Goal: Information Seeking & Learning: Learn about a topic

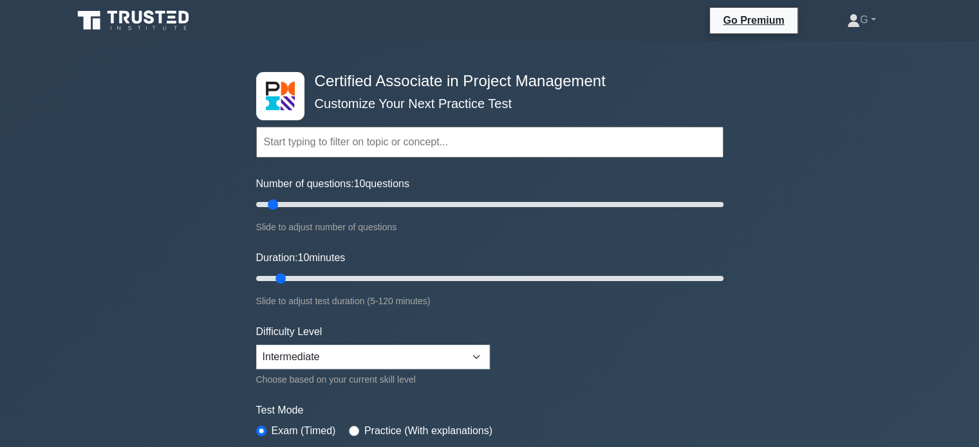
click at [134, 10] on icon at bounding box center [135, 20] width 124 height 24
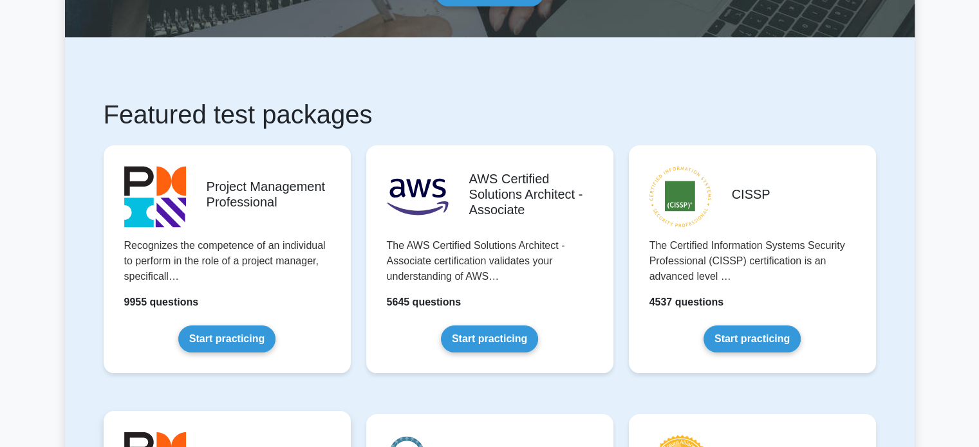
scroll to position [257, 0]
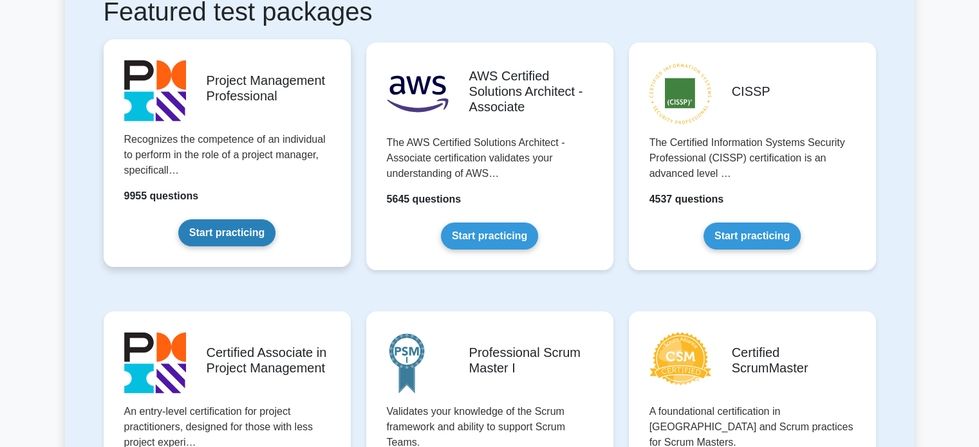
click at [216, 228] on link "Start practicing" at bounding box center [226, 232] width 97 height 27
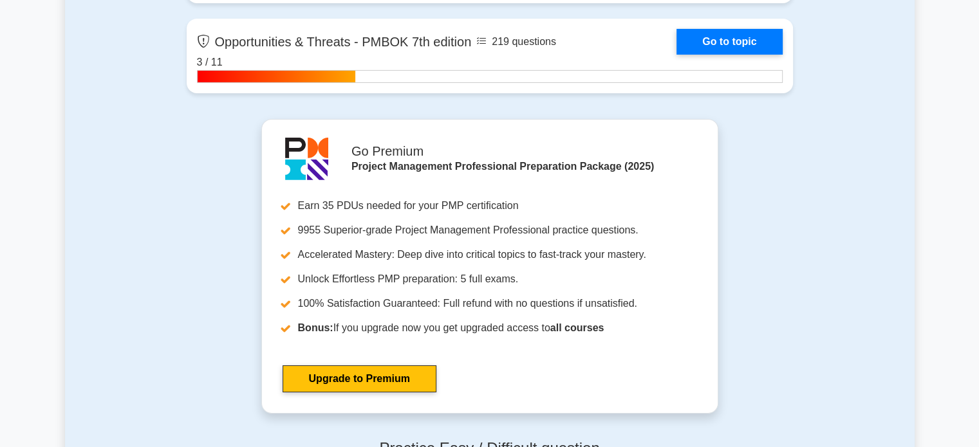
scroll to position [4698, 0]
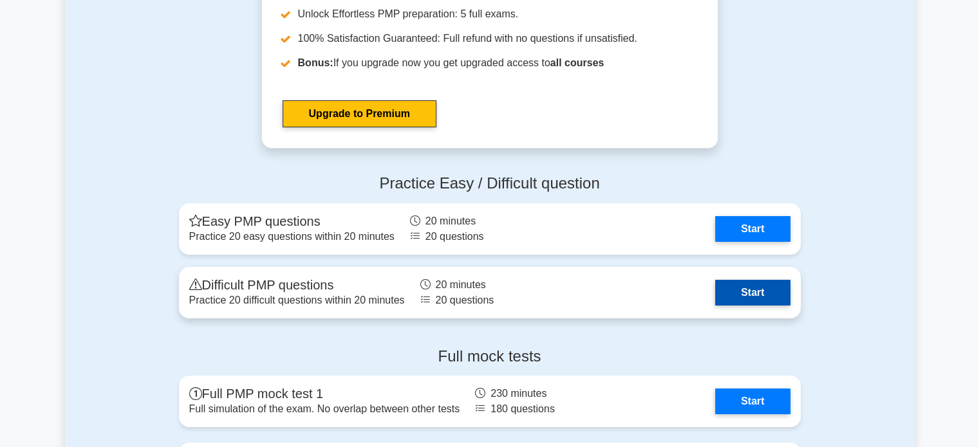
click at [738, 283] on link "Start" at bounding box center [752, 293] width 75 height 26
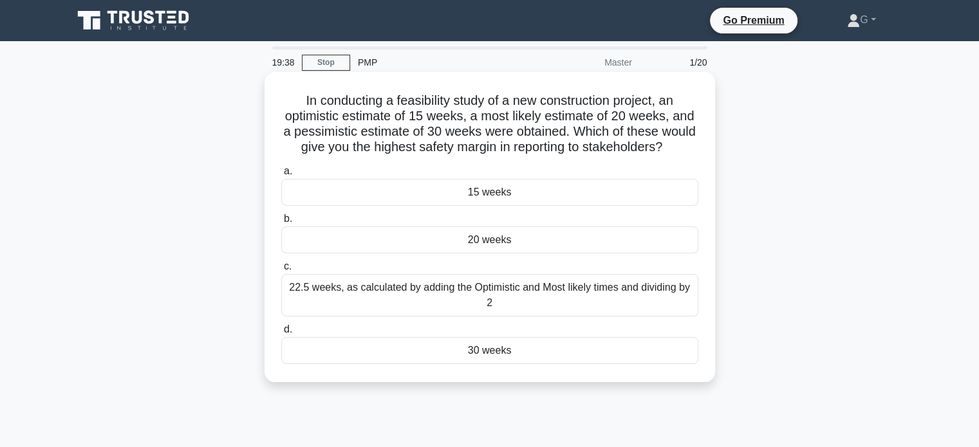
click at [427, 311] on div "22.5 weeks, as calculated by adding the Optimistic and Most likely times and di…" at bounding box center [489, 295] width 417 height 42
click at [281, 271] on input "c. 22.5 weeks, as calculated by adding the Optimistic and Most likely times and…" at bounding box center [281, 267] width 0 height 8
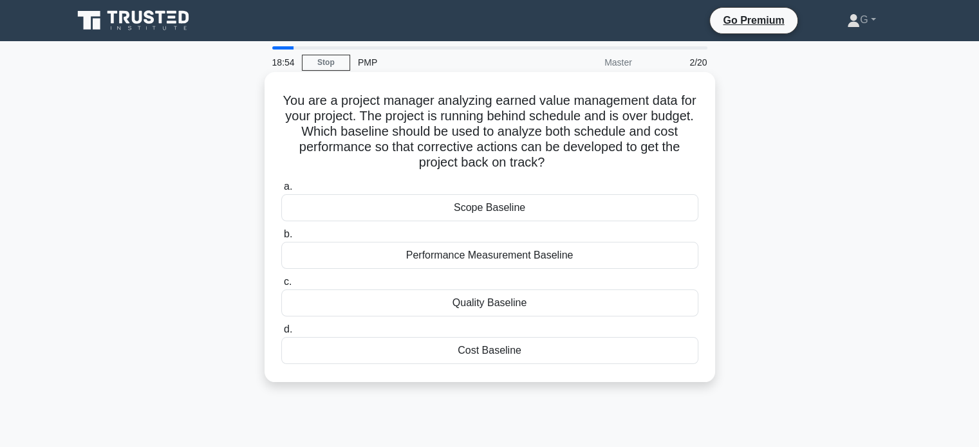
click at [392, 249] on div "Performance Measurement Baseline" at bounding box center [489, 255] width 417 height 27
click at [281, 239] on input "b. Performance Measurement Baseline" at bounding box center [281, 234] width 0 height 8
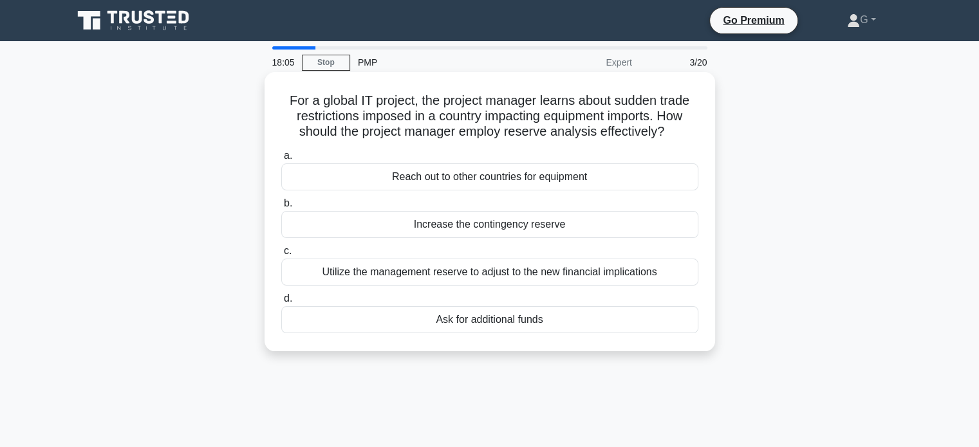
click at [438, 275] on div "Utilize the management reserve to adjust to the new financial implications" at bounding box center [489, 272] width 417 height 27
click at [281, 255] on input "c. Utilize the management reserve to adjust to the new financial implications" at bounding box center [281, 251] width 0 height 8
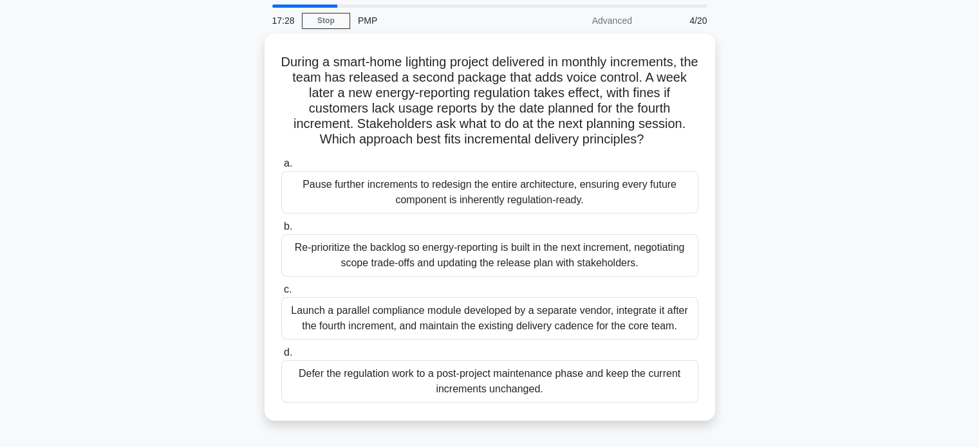
scroll to position [64, 0]
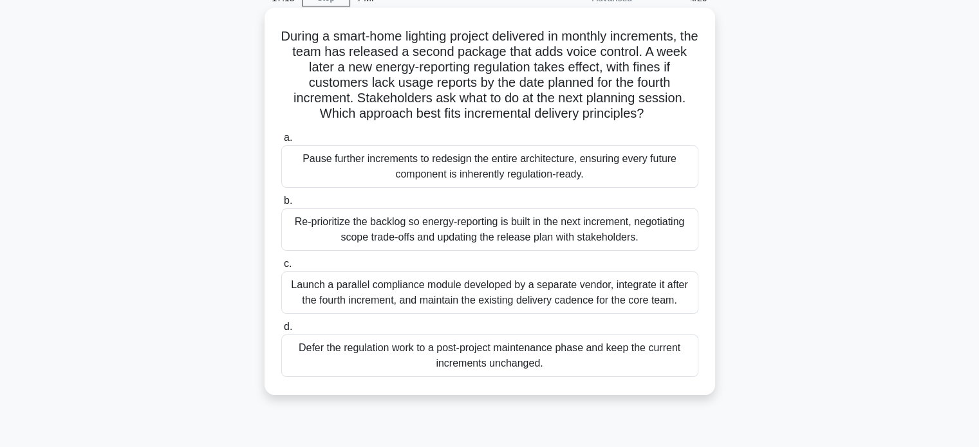
click at [433, 228] on div "Re-prioritize the backlog so energy-reporting is built in the next increment, n…" at bounding box center [489, 230] width 417 height 42
click at [281, 205] on input "b. Re-prioritize the backlog so energy-reporting is built in the next increment…" at bounding box center [281, 201] width 0 height 8
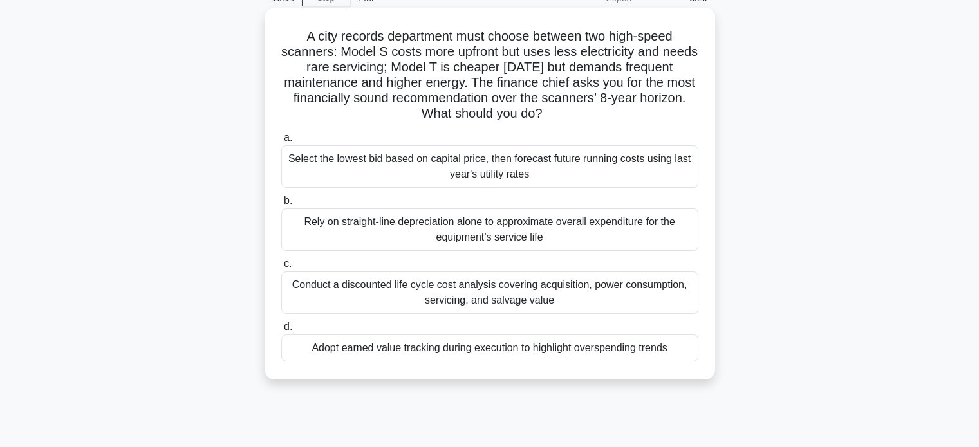
click at [417, 227] on div "Rely on straight-line depreciation alone to approximate overall expenditure for…" at bounding box center [489, 230] width 417 height 42
click at [281, 205] on input "b. Rely on straight-line depreciation alone to approximate overall expenditure …" at bounding box center [281, 201] width 0 height 8
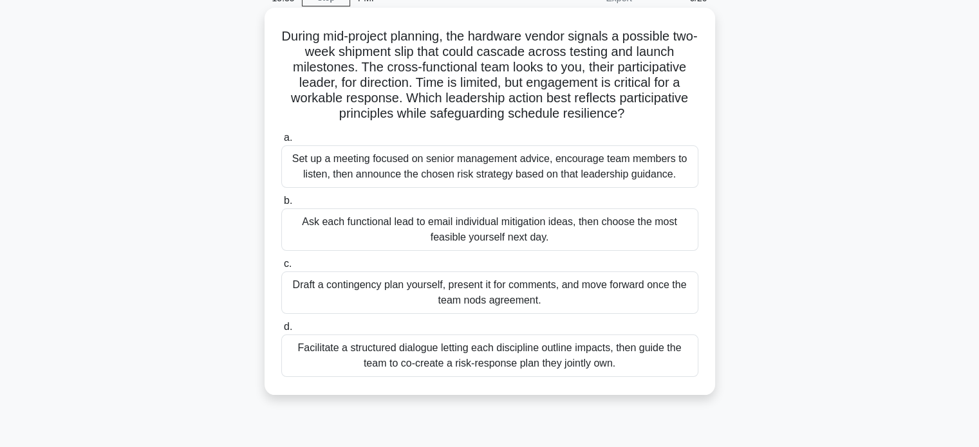
click at [429, 292] on div "Draft a contingency plan yourself, present it for comments, and move forward on…" at bounding box center [489, 293] width 417 height 42
click at [281, 268] on input "c. Draft a contingency plan yourself, present it for comments, and move forward…" at bounding box center [281, 264] width 0 height 8
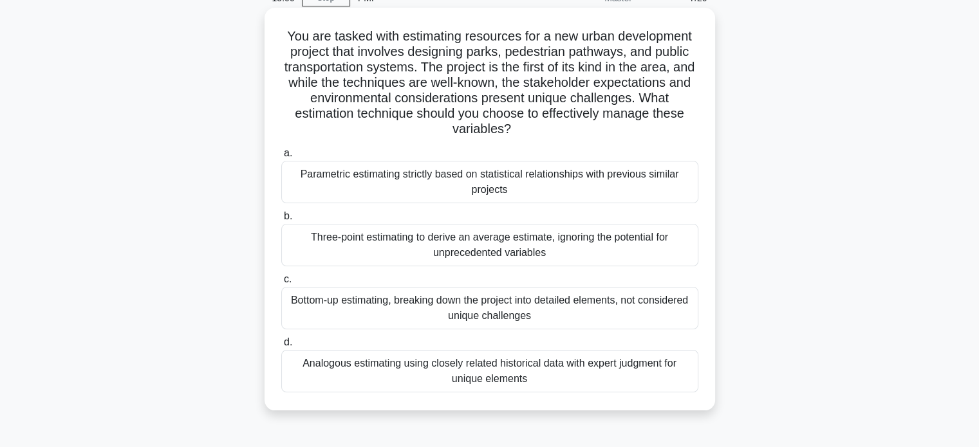
click at [408, 233] on div "Three-point estimating to derive an average estimate, ignoring the potential fo…" at bounding box center [489, 245] width 417 height 42
click at [281, 221] on input "b. Three-point estimating to derive an average estimate, ignoring the potential…" at bounding box center [281, 216] width 0 height 8
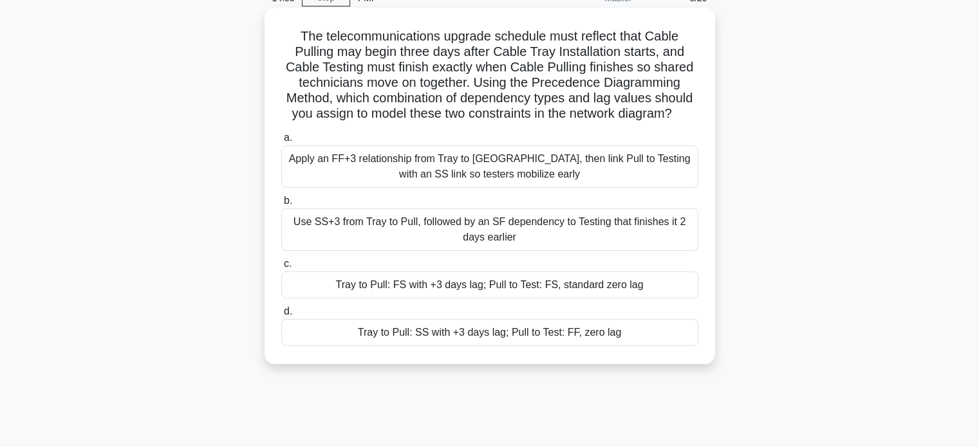
click at [457, 284] on div "Tray to Pull: FS with +3 days lag; Pull to Test: FS, standard zero lag" at bounding box center [489, 285] width 417 height 27
click at [281, 268] on input "c. Tray to Pull: FS with +3 days lag; Pull to Test: FS, standard zero lag" at bounding box center [281, 264] width 0 height 8
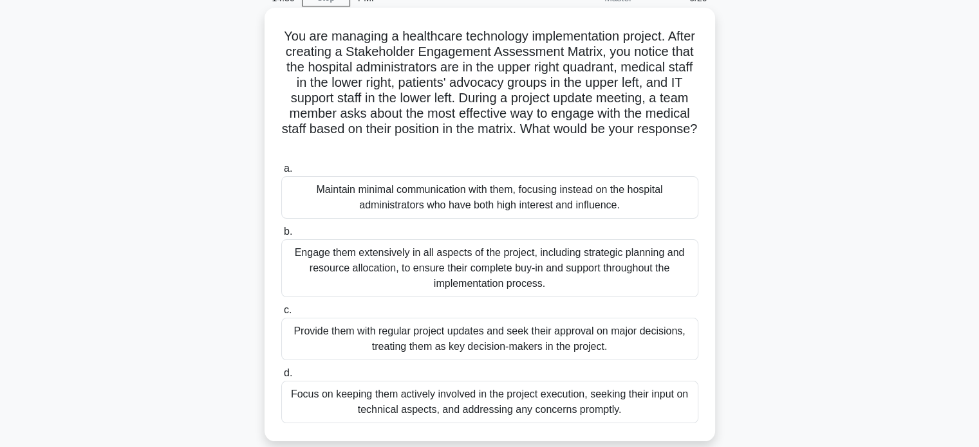
click at [445, 270] on div "Engage them extensively in all aspects of the project, including strategic plan…" at bounding box center [489, 268] width 417 height 58
click at [281, 236] on input "b. Engage them extensively in all aspects of the project, including strategic p…" at bounding box center [281, 232] width 0 height 8
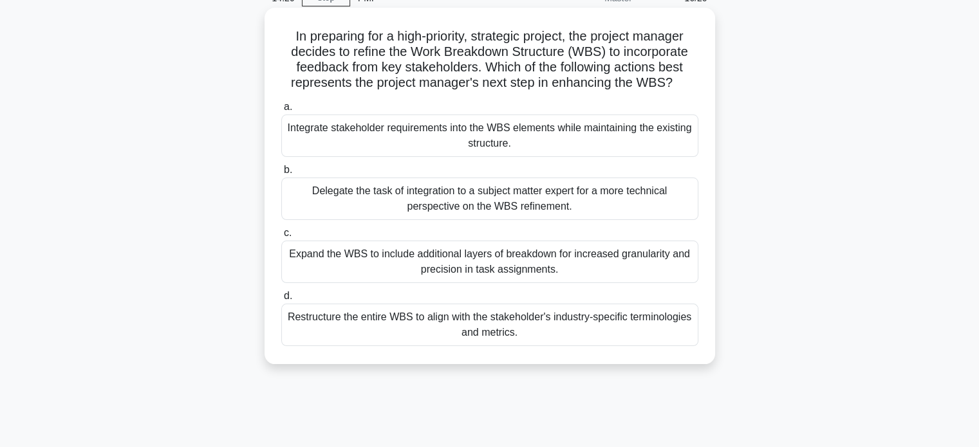
click at [456, 197] on div "Delegate the task of integration to a subject matter expert for a more technica…" at bounding box center [489, 199] width 417 height 42
click at [281, 174] on input "b. Delegate the task of integration to a subject matter expert for a more techn…" at bounding box center [281, 170] width 0 height 8
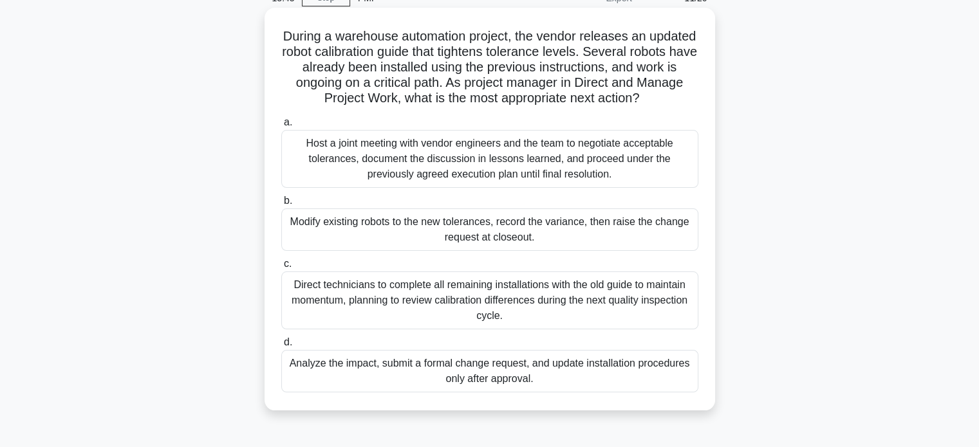
click at [503, 156] on div "Host a joint meeting with vendor engineers and the team to negotiate acceptable…" at bounding box center [489, 159] width 417 height 58
click at [281, 127] on input "a. Host a joint meeting with vendor engineers and the team to negotiate accepta…" at bounding box center [281, 122] width 0 height 8
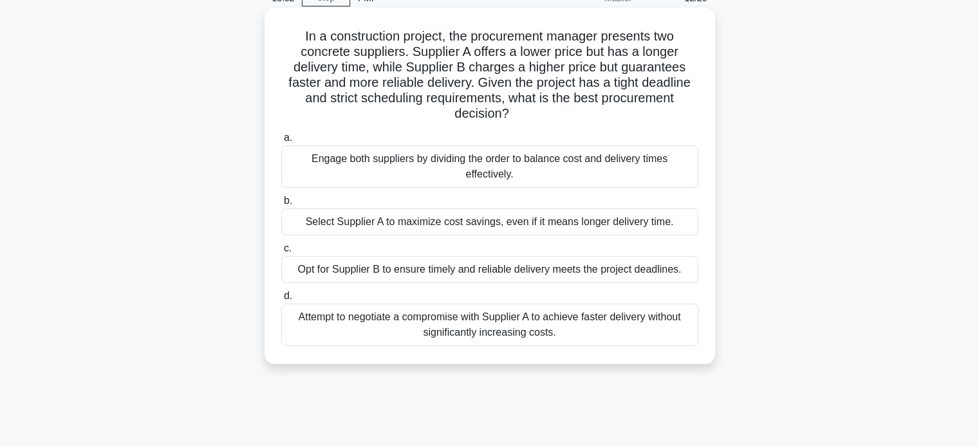
click at [548, 279] on div "Opt for Supplier B to ensure timely and reliable delivery meets the project dea…" at bounding box center [489, 269] width 417 height 27
click at [281, 253] on input "c. Opt for Supplier B to ensure timely and reliable delivery meets the project …" at bounding box center [281, 249] width 0 height 8
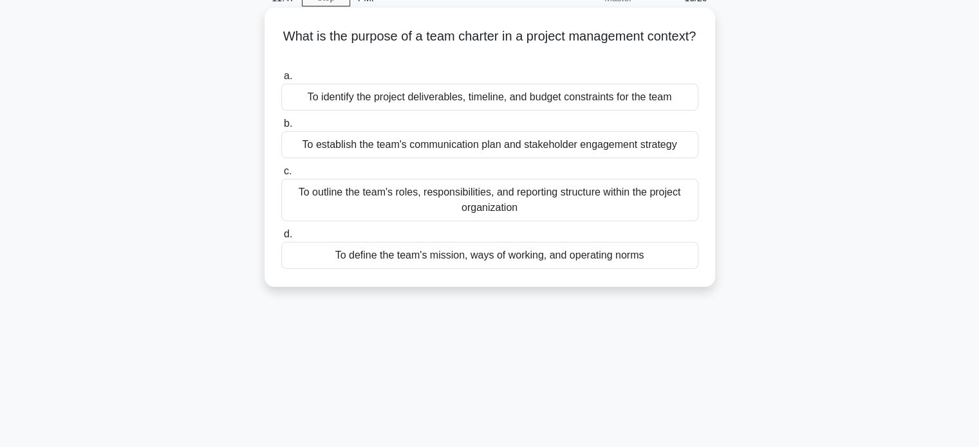
click at [556, 190] on div "To outline the team's roles, responsibilities, and reporting structure within t…" at bounding box center [489, 200] width 417 height 42
click at [281, 176] on input "c. To outline the team's roles, responsibilities, and reporting structure withi…" at bounding box center [281, 171] width 0 height 8
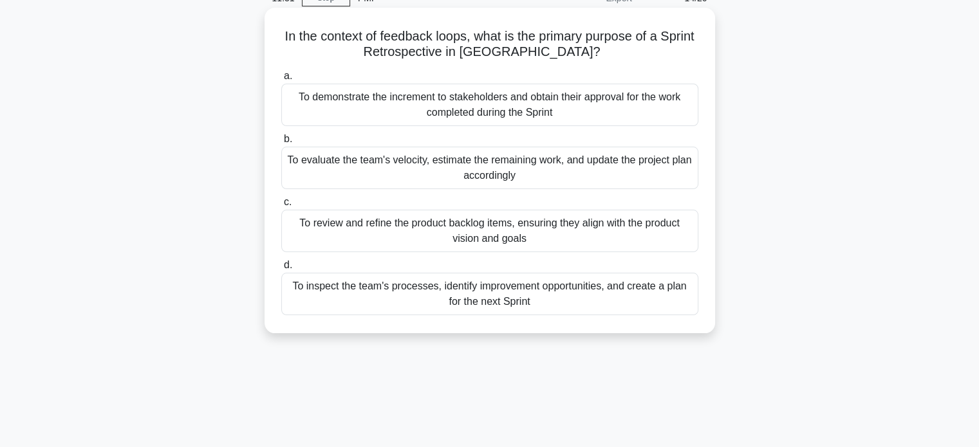
click at [519, 218] on div "To review and refine the product backlog items, ensuring they align with the pr…" at bounding box center [489, 231] width 417 height 42
click at [281, 207] on input "c. To review and refine the product backlog items, ensuring they align with the…" at bounding box center [281, 202] width 0 height 8
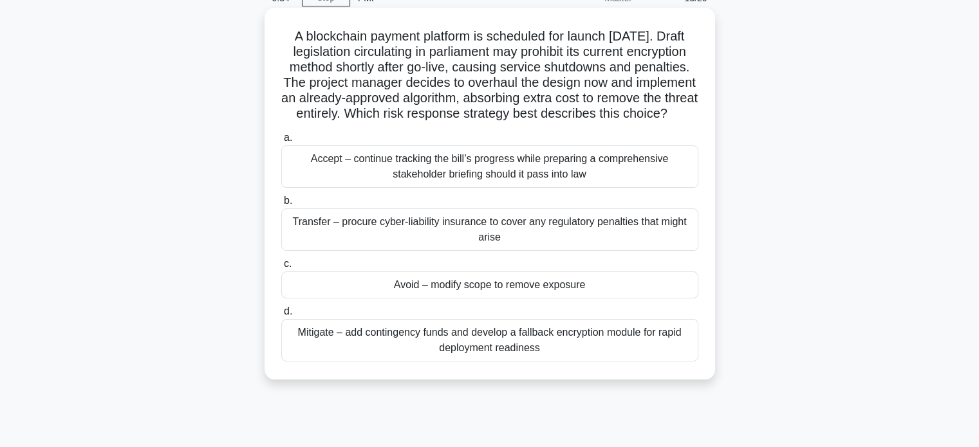
click at [504, 356] on div "Mitigate – add contingency funds and develop a fallback encryption module for r…" at bounding box center [489, 340] width 417 height 42
click at [281, 316] on input "d. Mitigate – add contingency funds and develop a fallback encryption module fo…" at bounding box center [281, 312] width 0 height 8
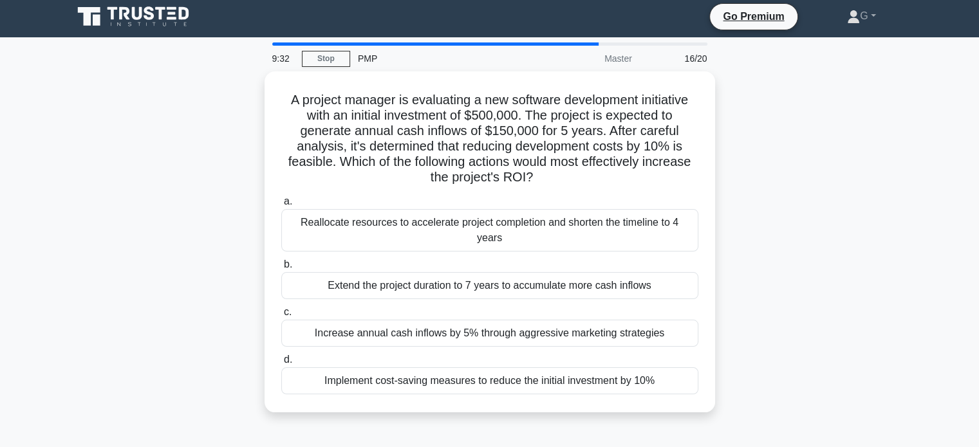
scroll to position [0, 0]
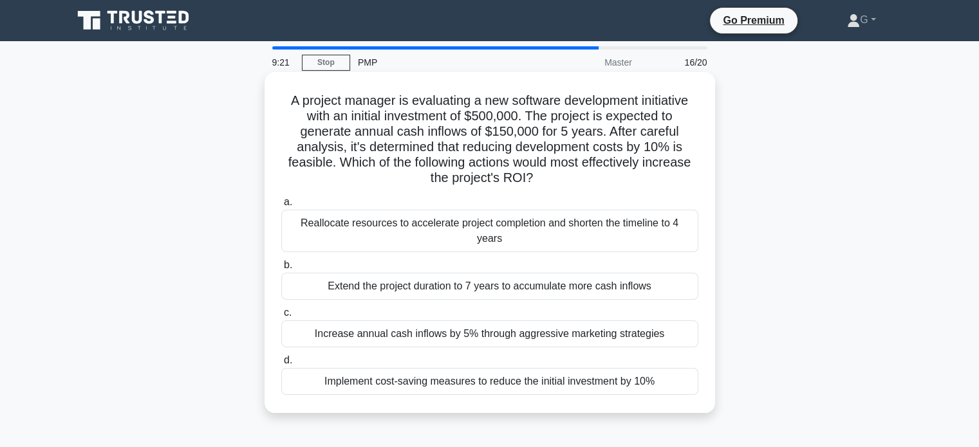
click at [479, 320] on div "Increase annual cash inflows by 5% through aggressive marketing strategies" at bounding box center [489, 333] width 417 height 27
click at [281, 317] on input "c. Increase annual cash inflows by 5% through aggressive marketing strategies" at bounding box center [281, 313] width 0 height 8
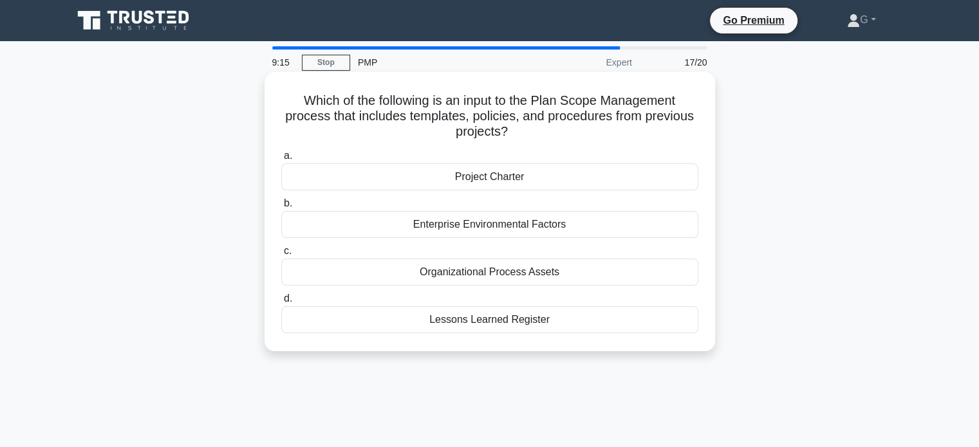
click at [460, 158] on label "a. Project Charter" at bounding box center [489, 169] width 417 height 42
click at [281, 158] on input "a. Project Charter" at bounding box center [281, 156] width 0 height 8
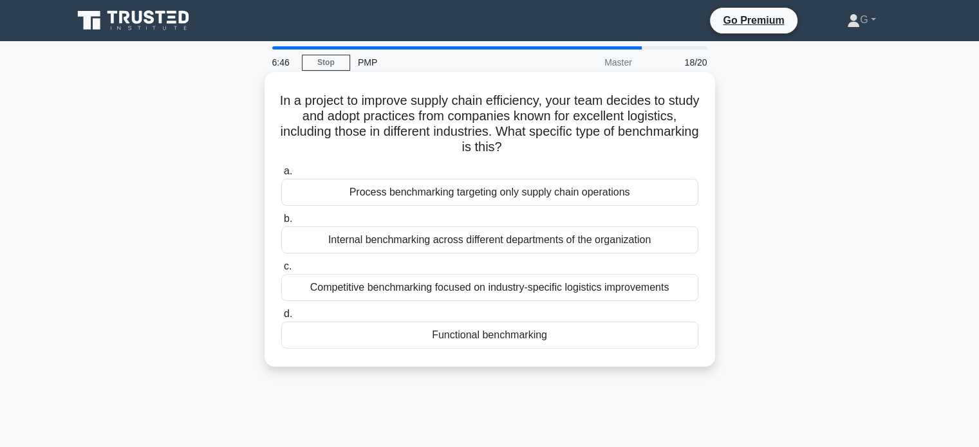
click at [382, 193] on div "Process benchmarking targeting only supply chain operations" at bounding box center [489, 192] width 417 height 27
click at [281, 176] on input "a. Process benchmarking targeting only supply chain operations" at bounding box center [281, 171] width 0 height 8
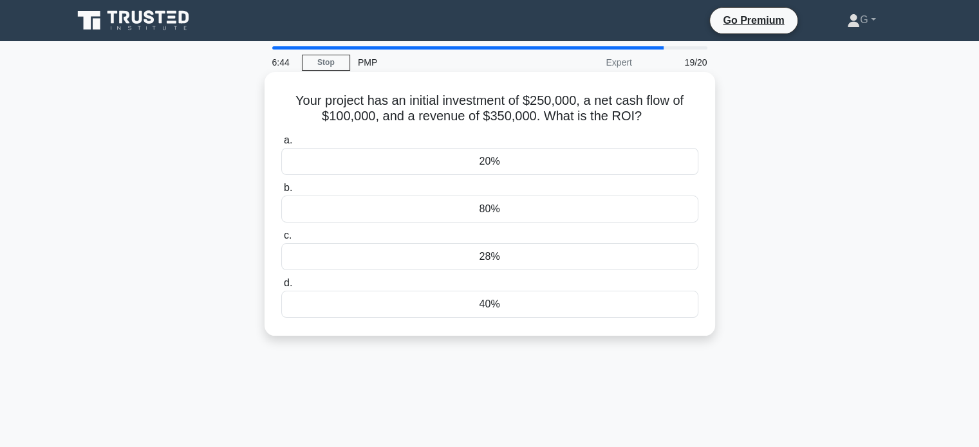
click at [409, 218] on div "80%" at bounding box center [489, 209] width 417 height 27
click at [281, 192] on input "b. 80%" at bounding box center [281, 188] width 0 height 8
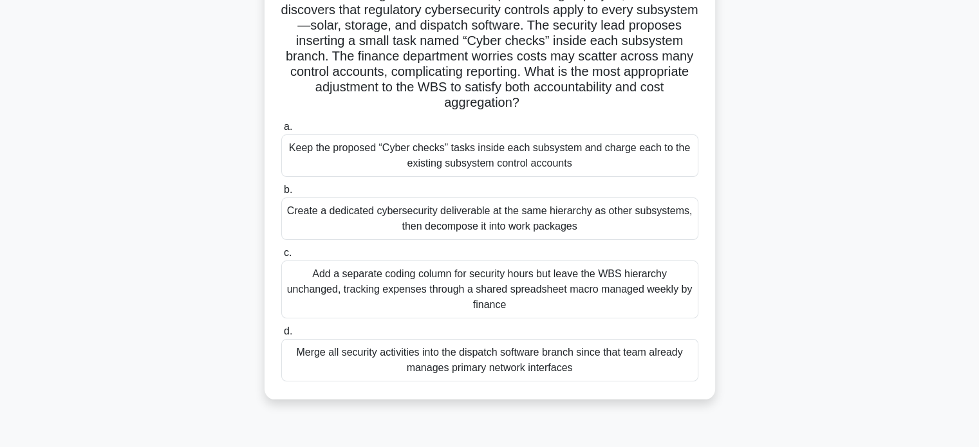
scroll to position [129, 0]
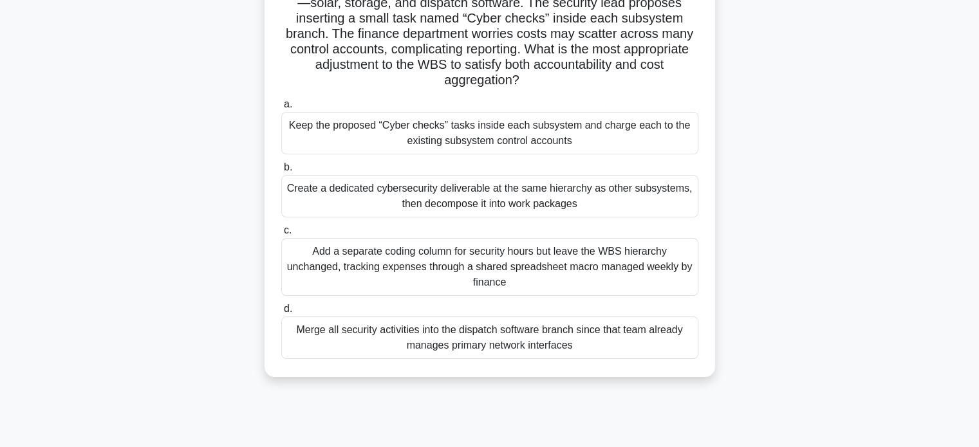
click at [448, 198] on div "Create a dedicated cybersecurity deliverable at the same hierarchy as other sub…" at bounding box center [489, 196] width 417 height 42
click at [281, 172] on input "b. Create a dedicated cybersecurity deliverable at the same hierarchy as other …" at bounding box center [281, 167] width 0 height 8
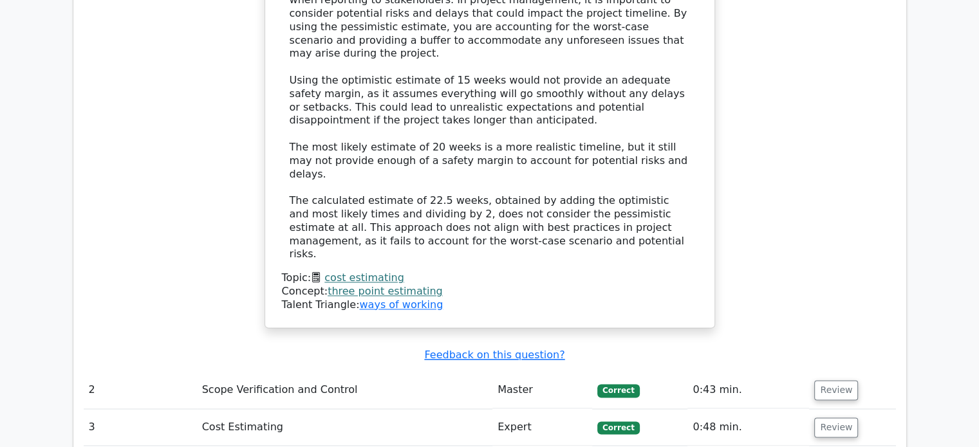
scroll to position [1931, 0]
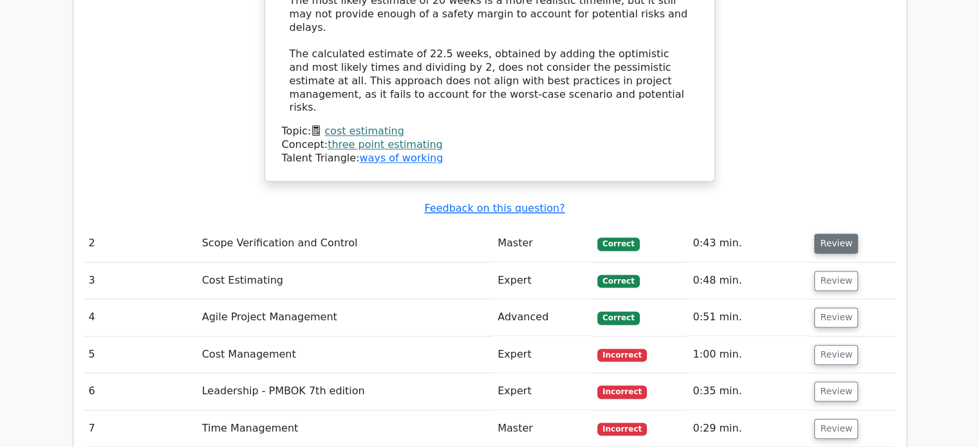
click at [822, 234] on button "Review" at bounding box center [836, 244] width 44 height 20
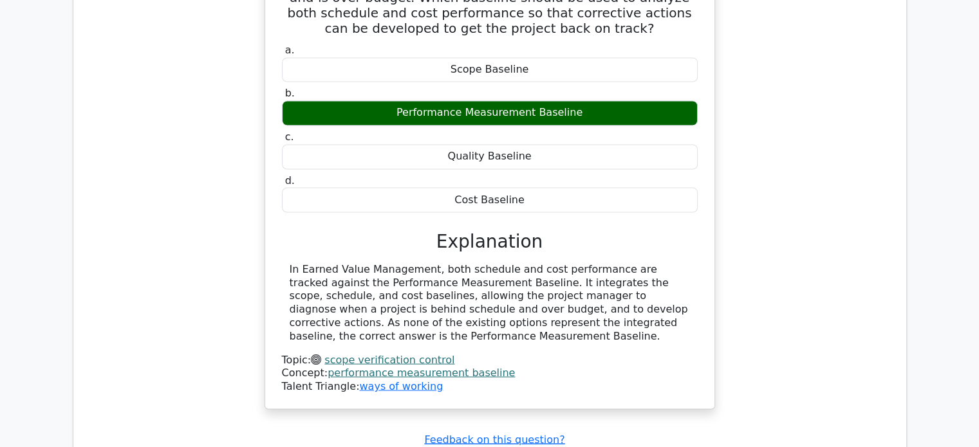
scroll to position [2317, 0]
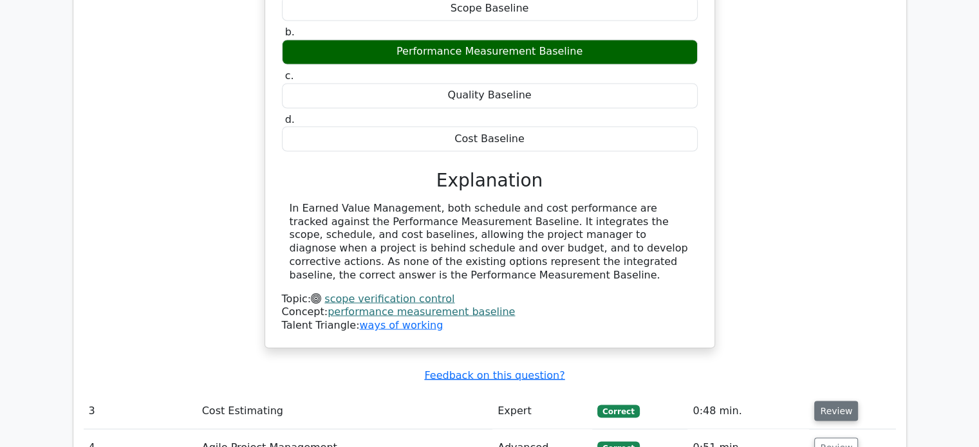
click at [817, 401] on button "Review" at bounding box center [836, 411] width 44 height 20
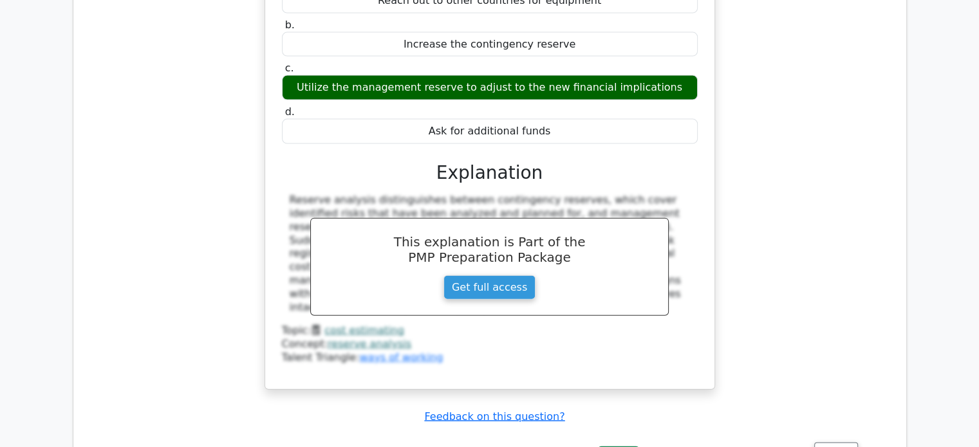
scroll to position [2960, 0]
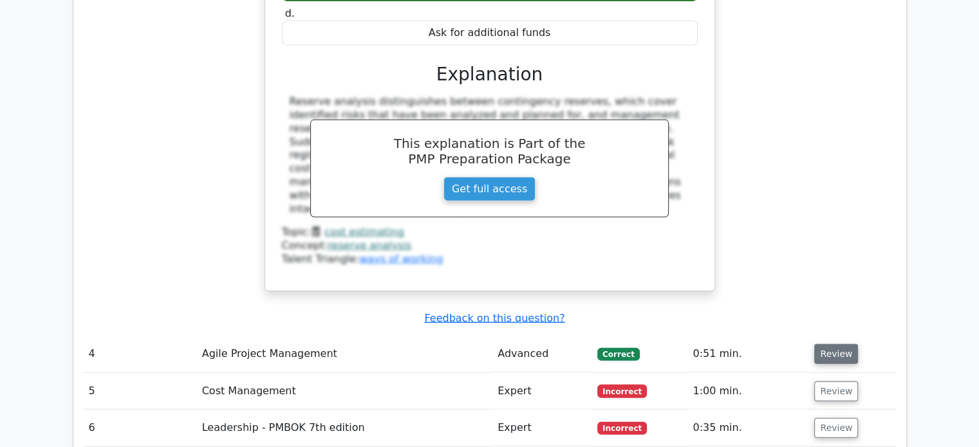
click at [841, 344] on button "Review" at bounding box center [836, 354] width 44 height 20
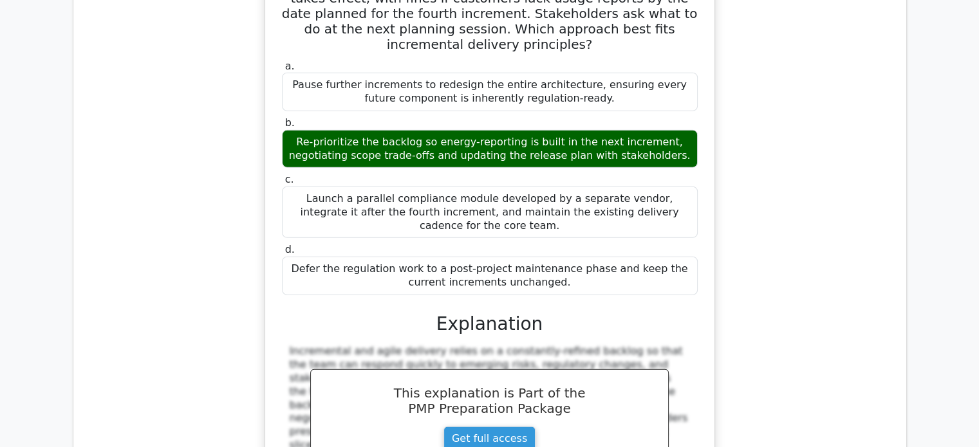
scroll to position [3668, 0]
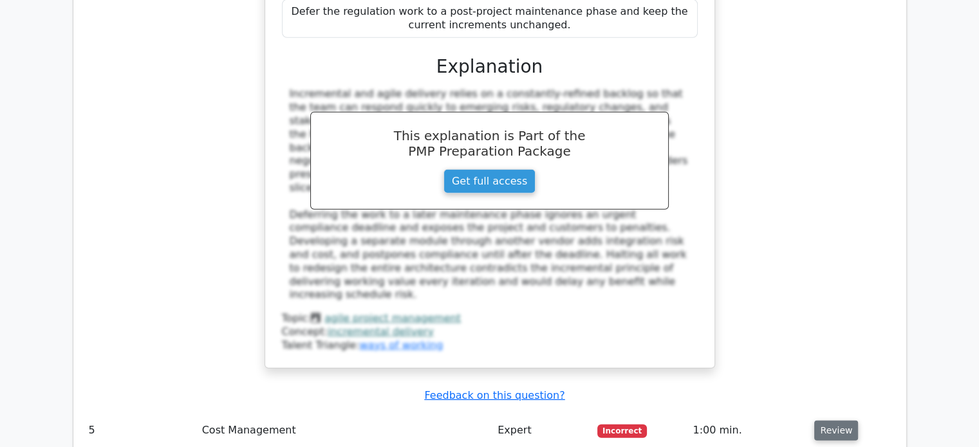
click at [818, 421] on button "Review" at bounding box center [836, 431] width 44 height 20
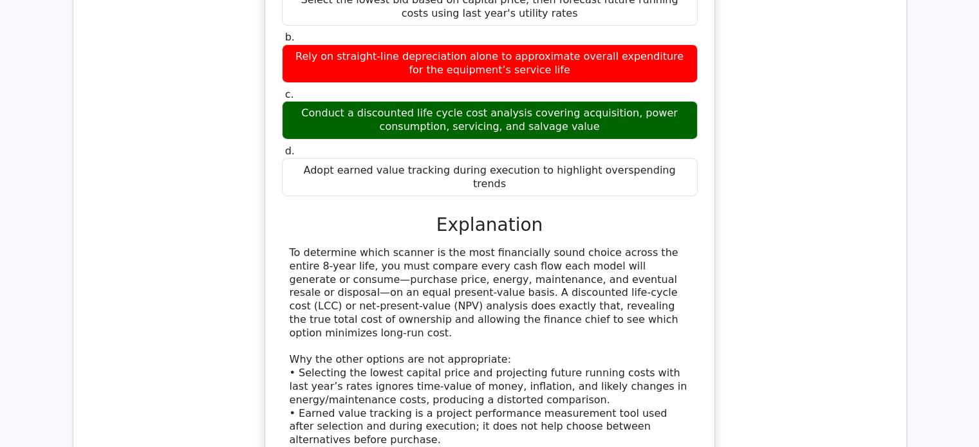
scroll to position [4376, 0]
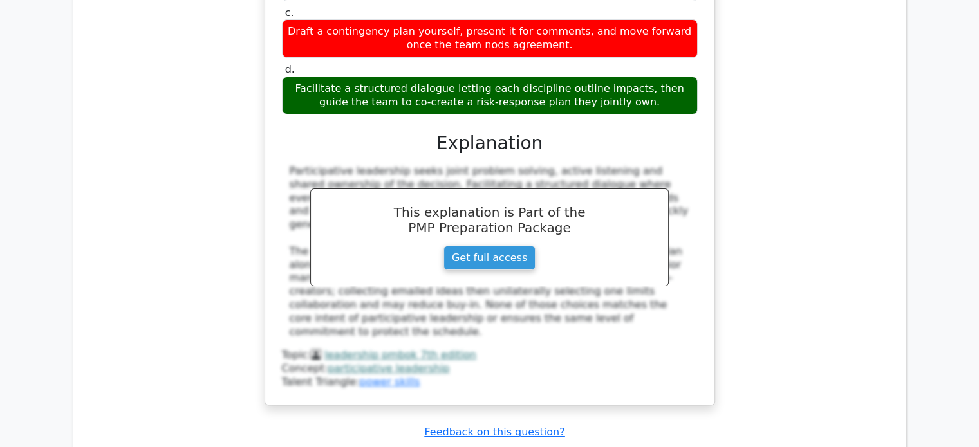
scroll to position [5213, 0]
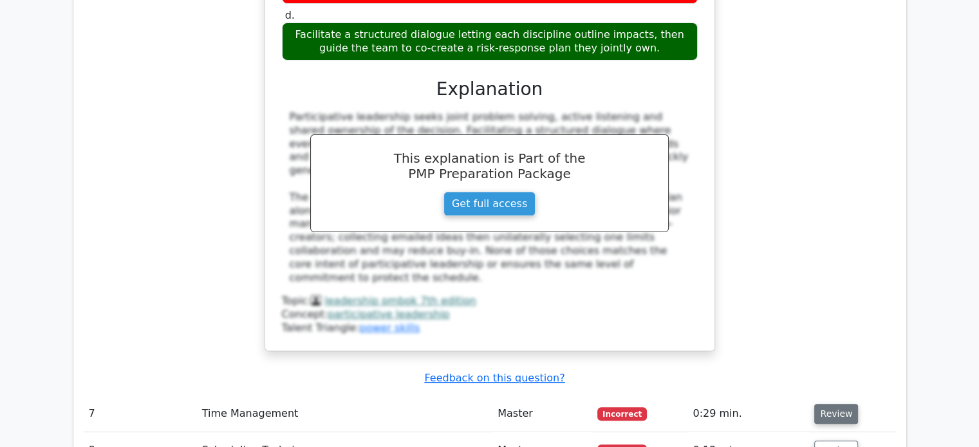
click at [827, 404] on button "Review" at bounding box center [836, 414] width 44 height 20
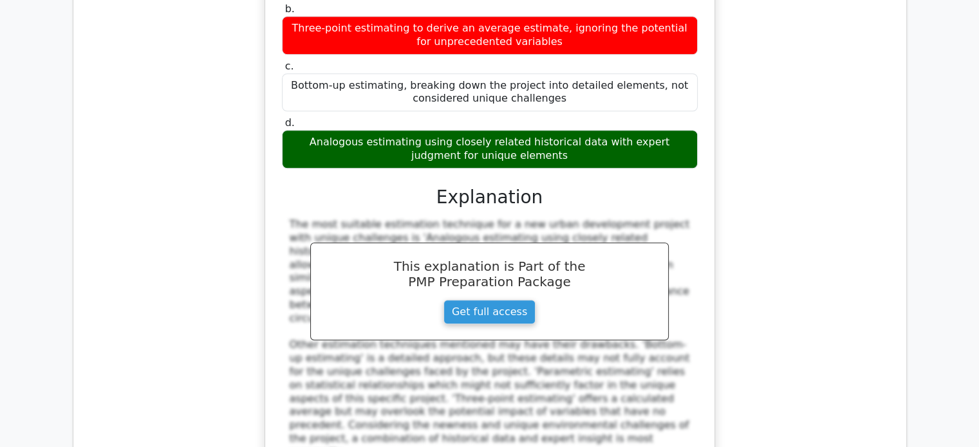
scroll to position [5856, 0]
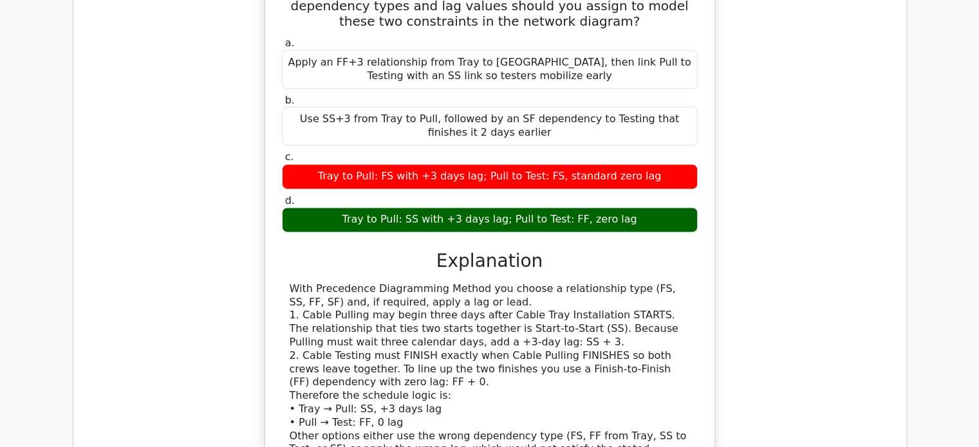
scroll to position [6629, 0]
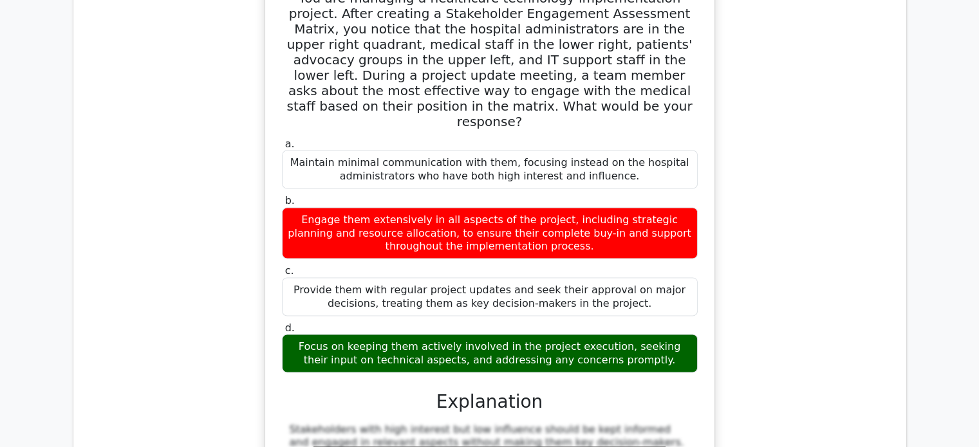
scroll to position [7337, 0]
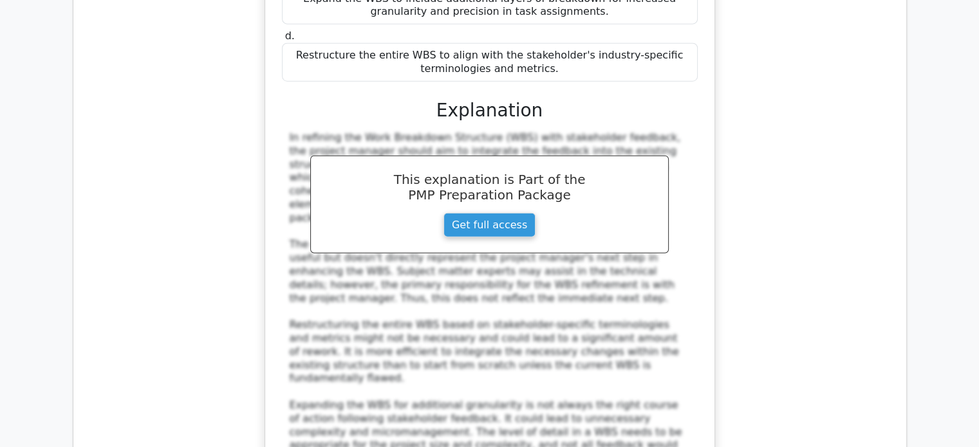
scroll to position [8173, 0]
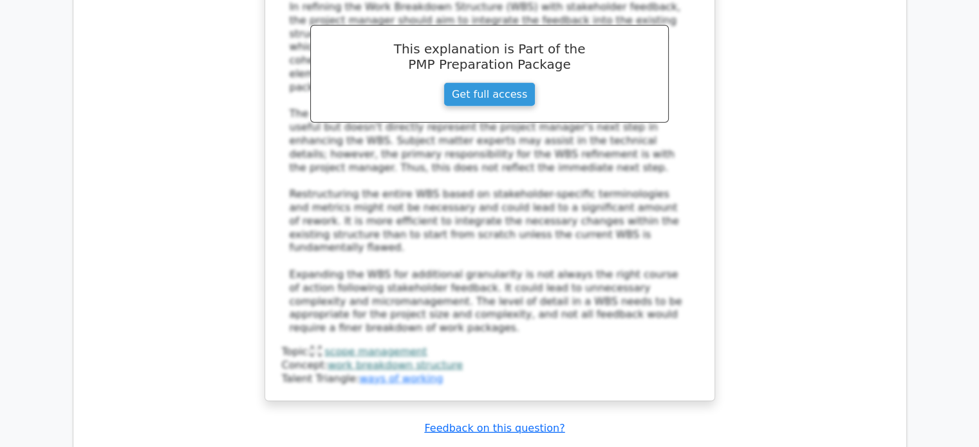
scroll to position [8302, 0]
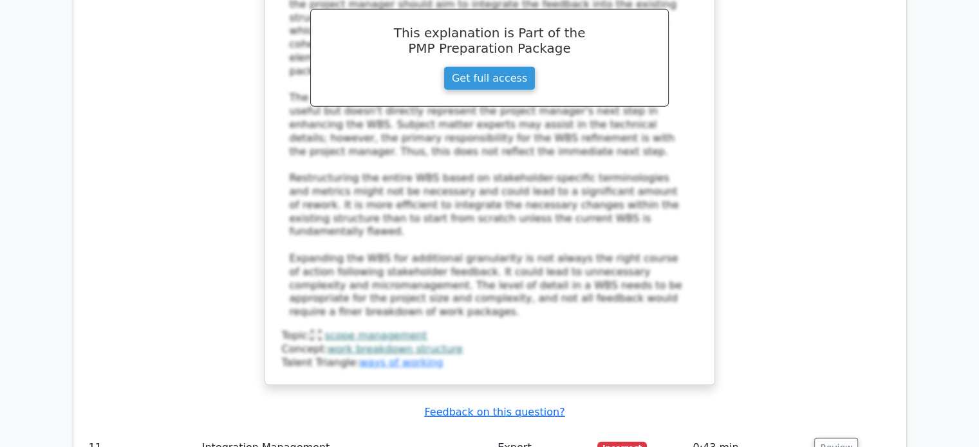
drag, startPoint x: 334, startPoint y: 144, endPoint x: 556, endPoint y: 151, distance: 222.2
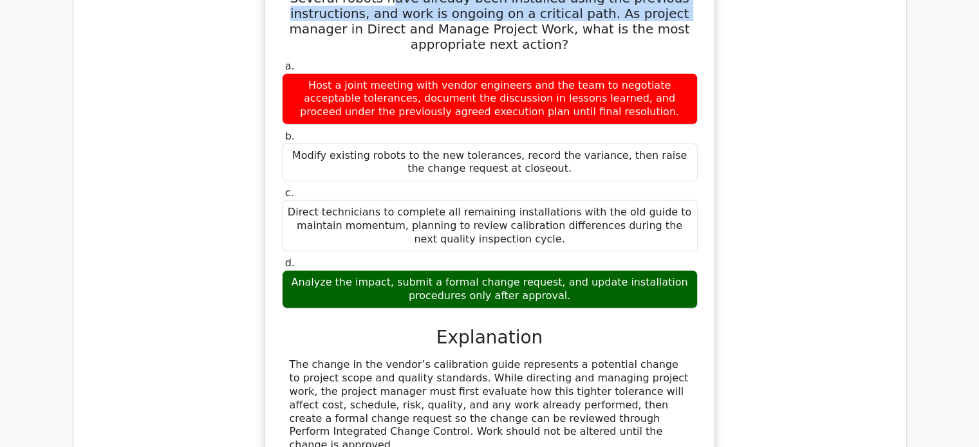
scroll to position [8881, 0]
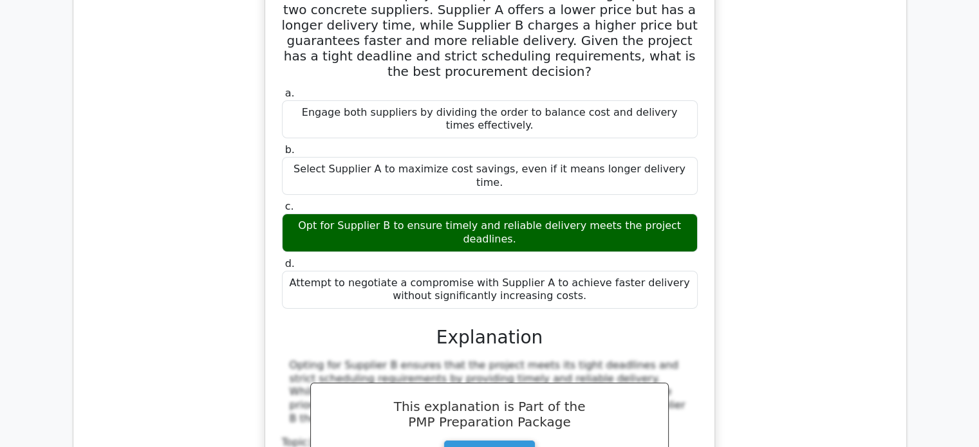
scroll to position [9589, 0]
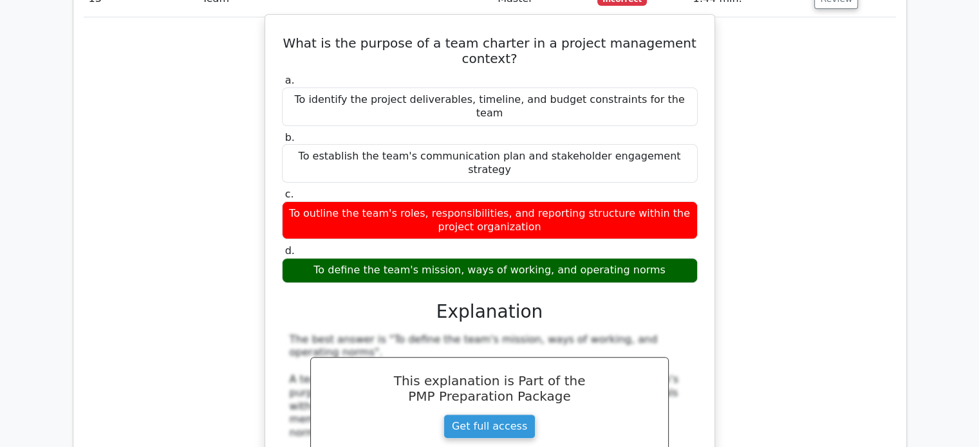
scroll to position [10233, 0]
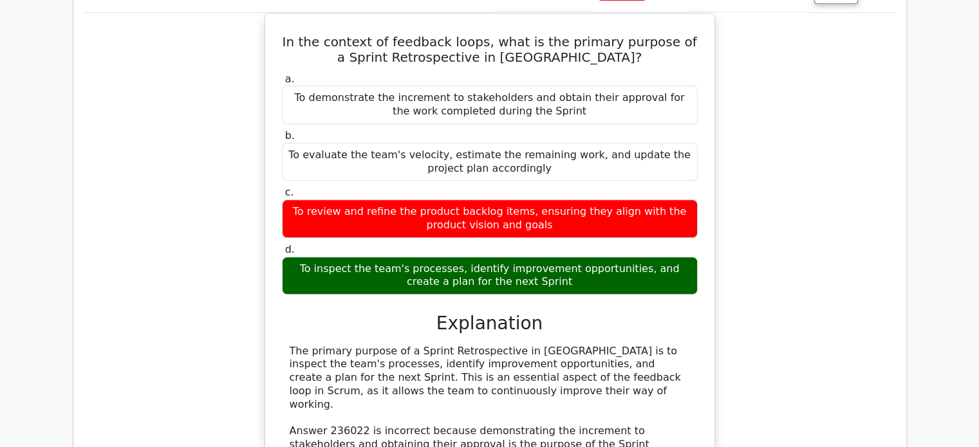
scroll to position [10941, 0]
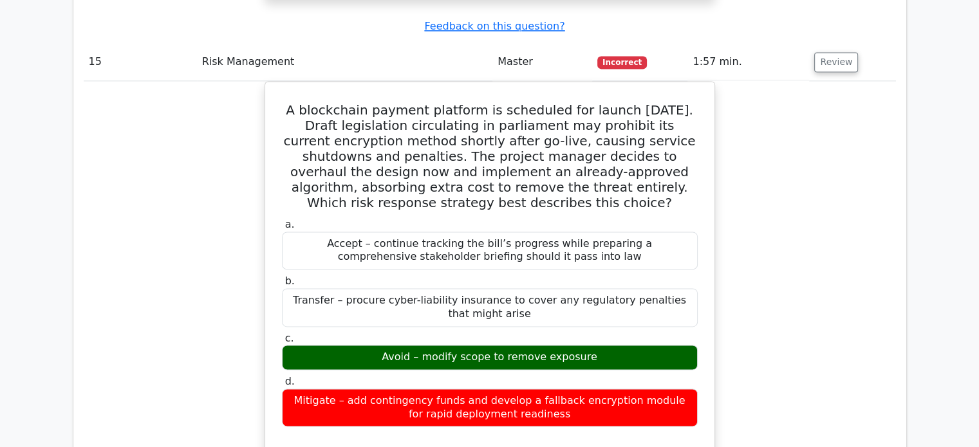
scroll to position [11648, 0]
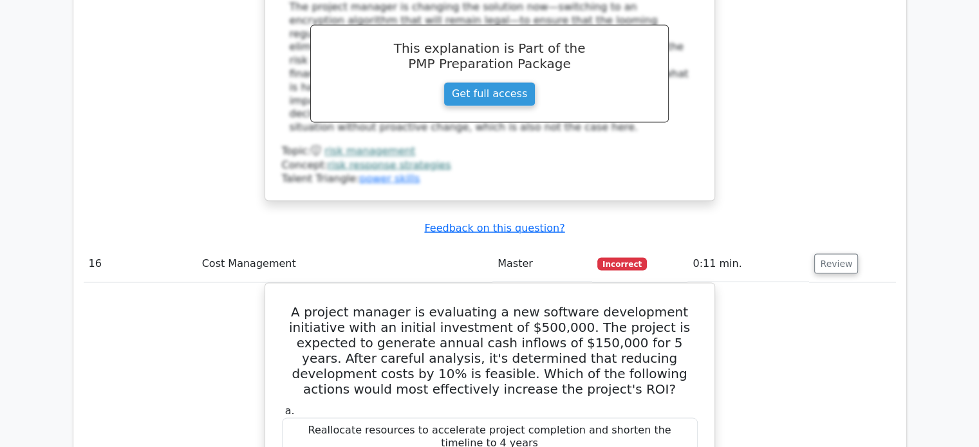
scroll to position [12163, 0]
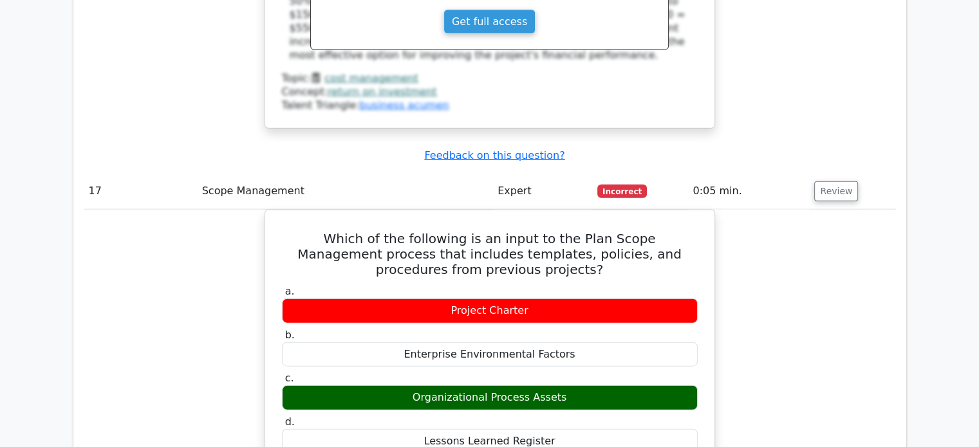
scroll to position [12871, 0]
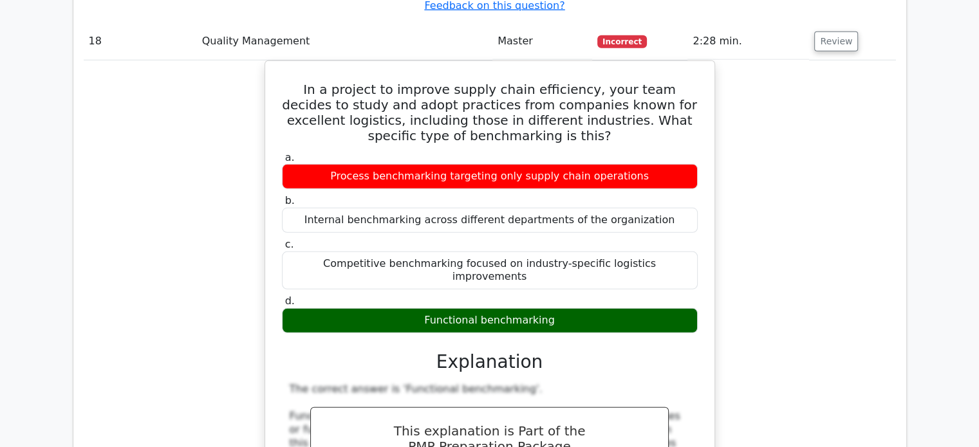
scroll to position [13579, 0]
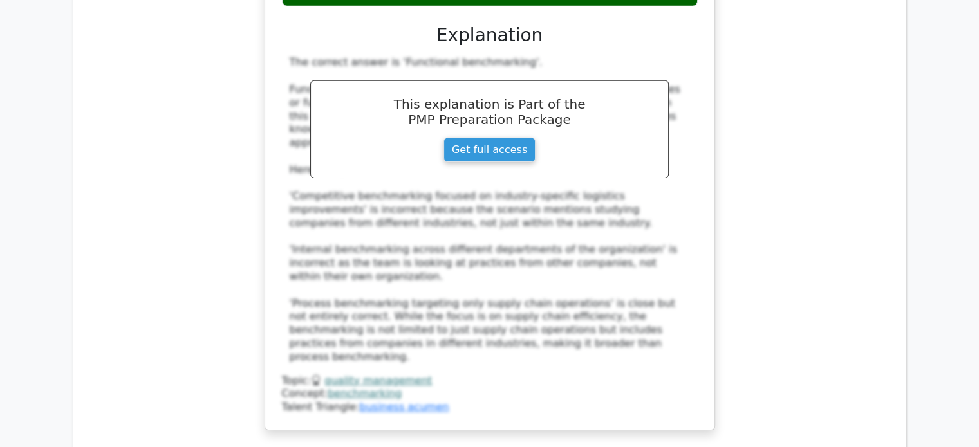
scroll to position [14094, 0]
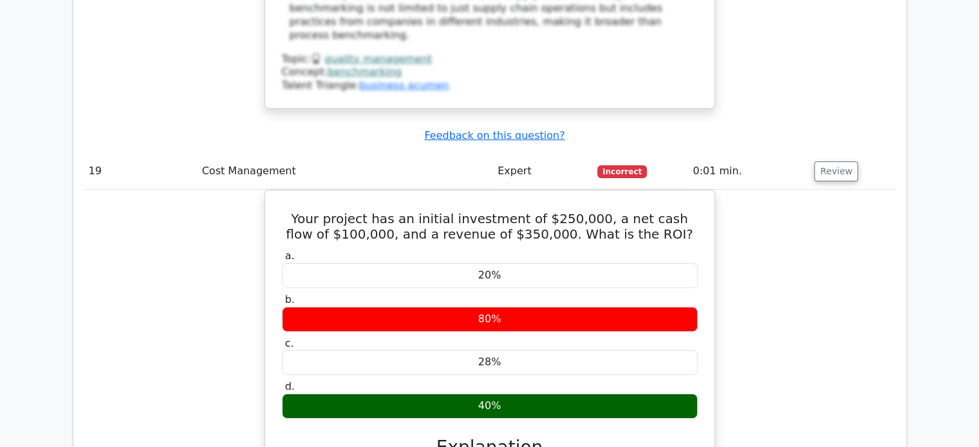
scroll to position [14287, 0]
